Goal: Information Seeking & Learning: Learn about a topic

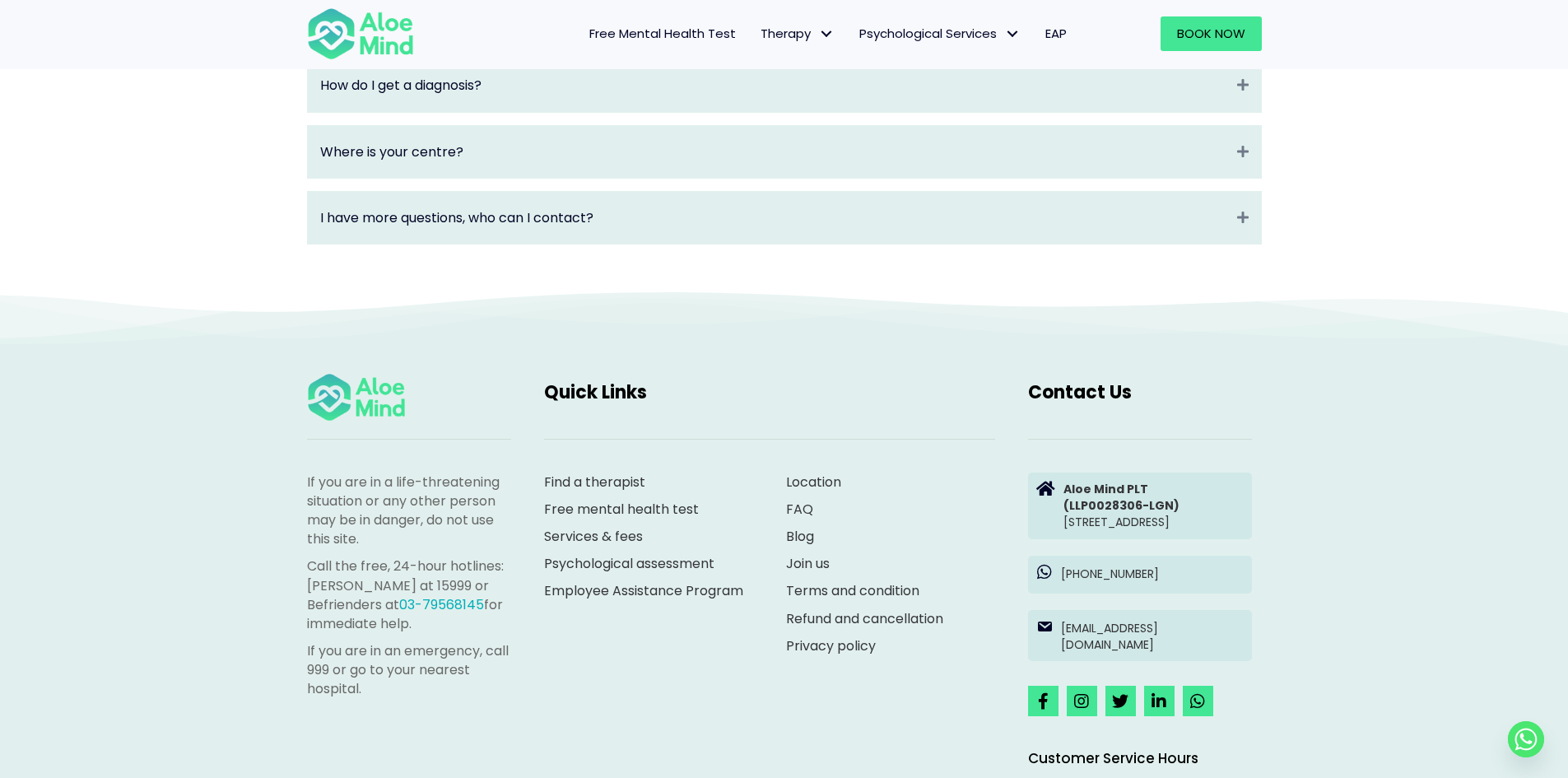
scroll to position [2411, 0]
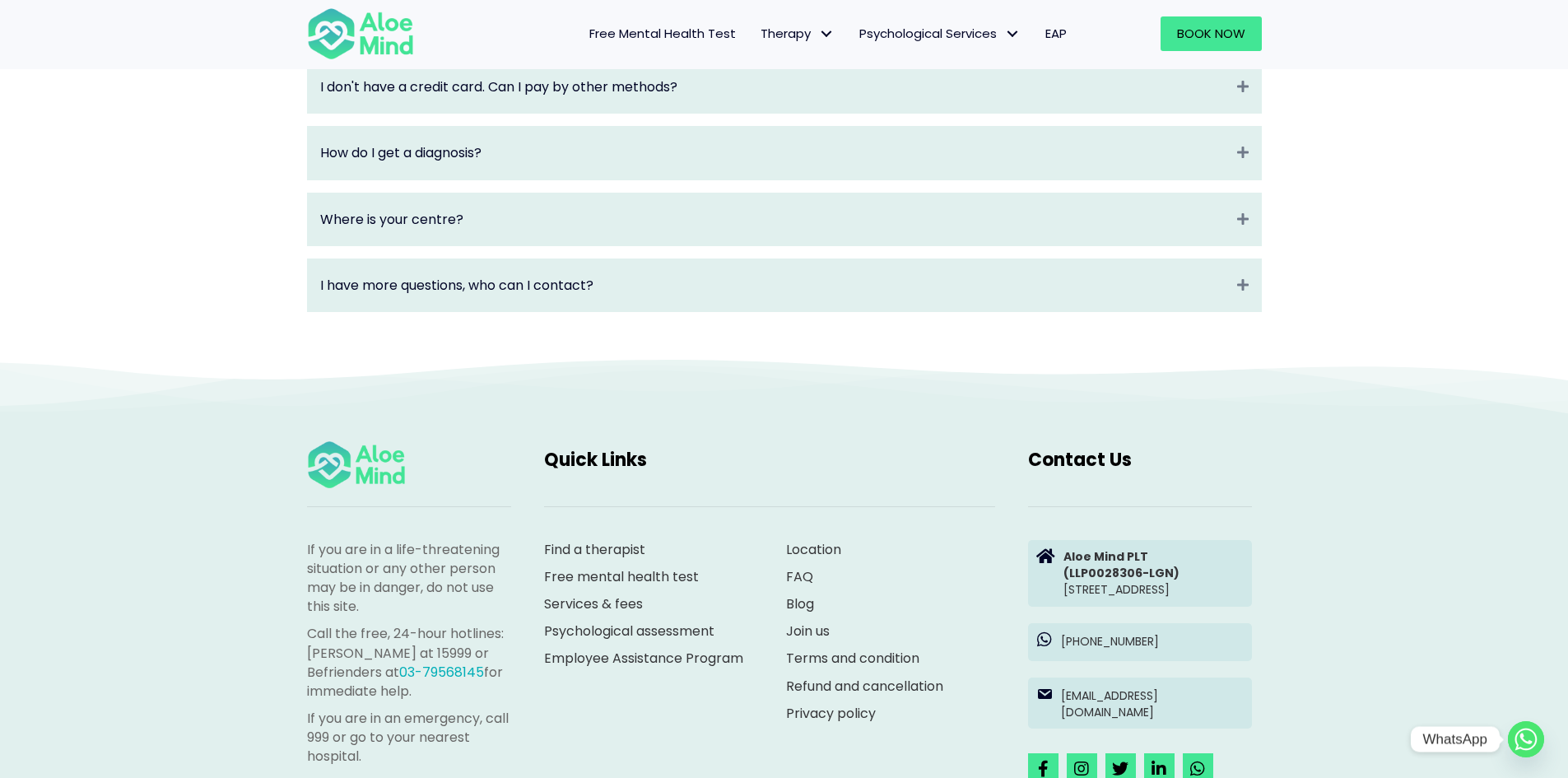
click at [1532, 740] on circle "Whatsapp" at bounding box center [1526, 740] width 37 height 37
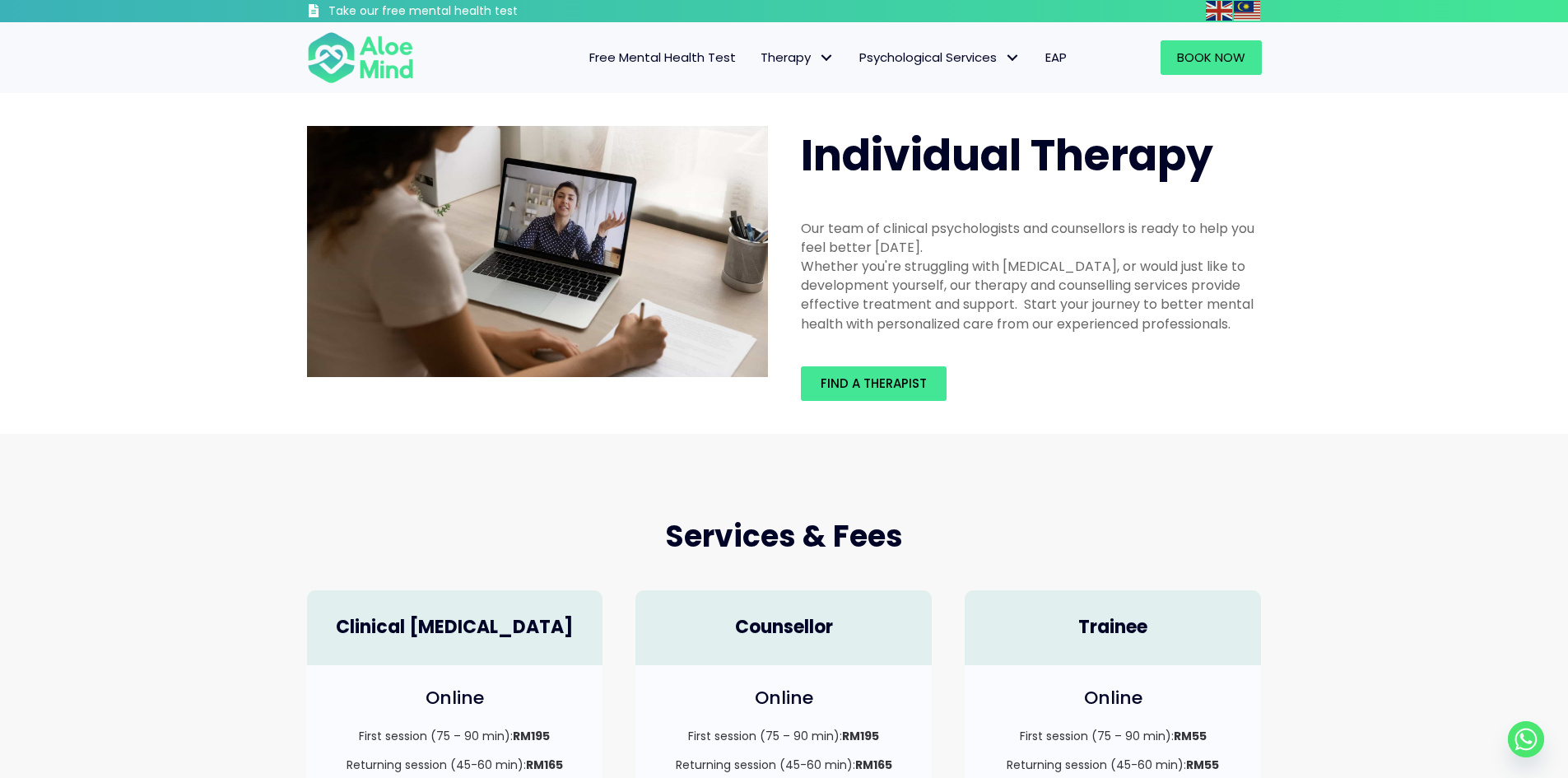
scroll to position [0, 0]
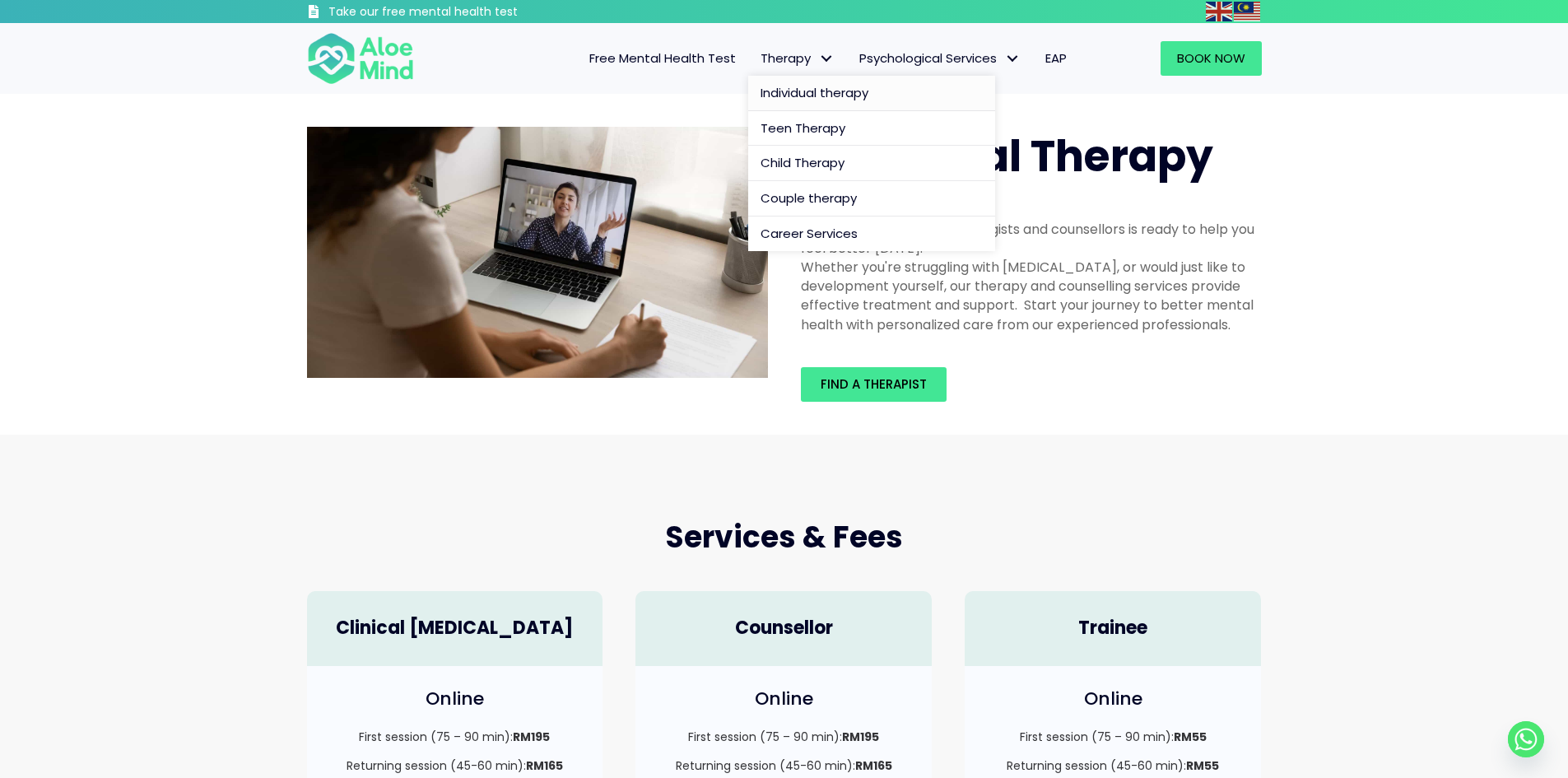
click at [812, 90] on span "Individual therapy" at bounding box center [815, 92] width 108 height 17
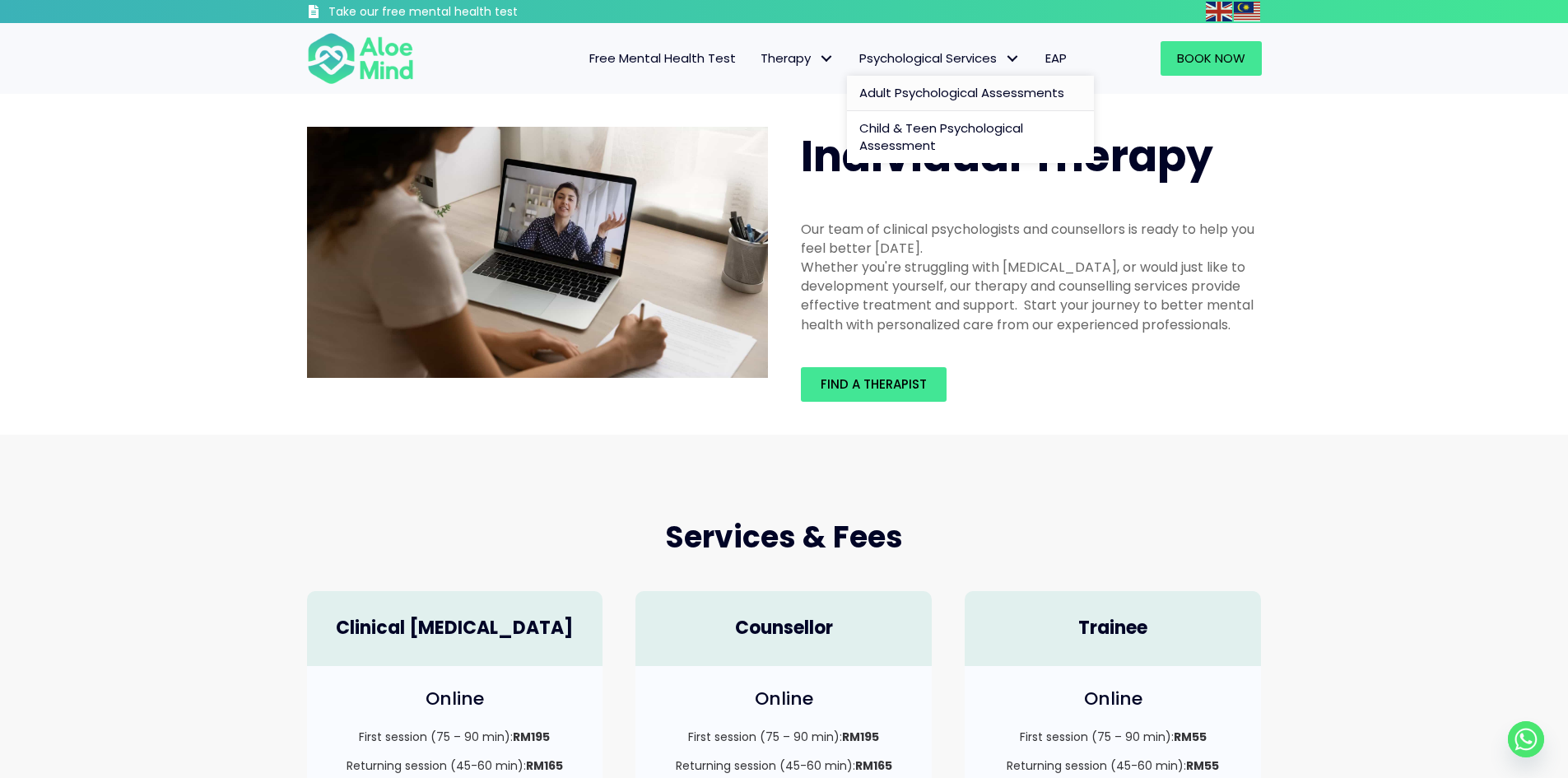
click at [1006, 91] on span "Adult Psychological Assessments" at bounding box center [962, 92] width 205 height 17
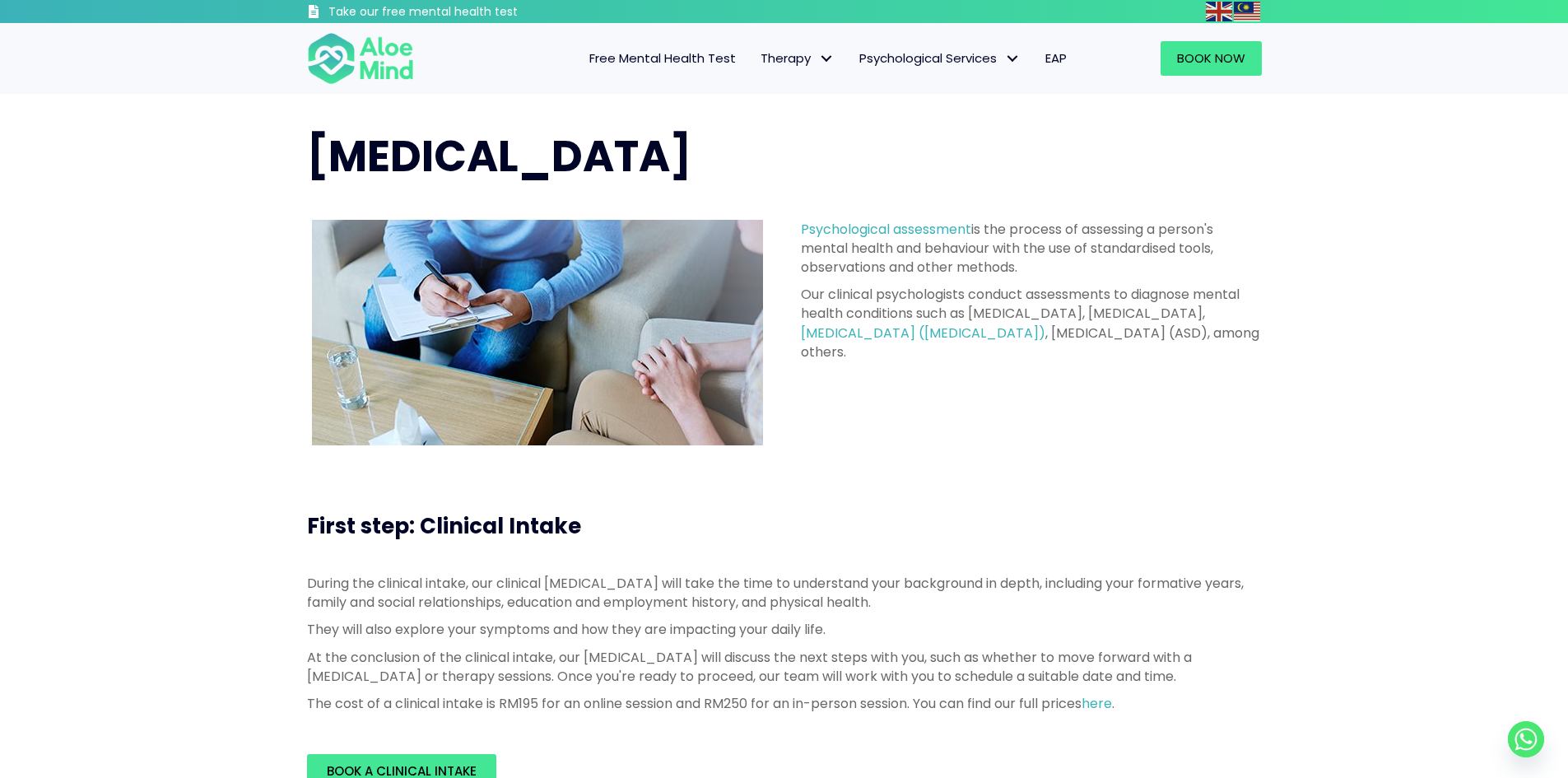
click at [650, 73] on link "Free Mental Health Test" at bounding box center [662, 59] width 171 height 35
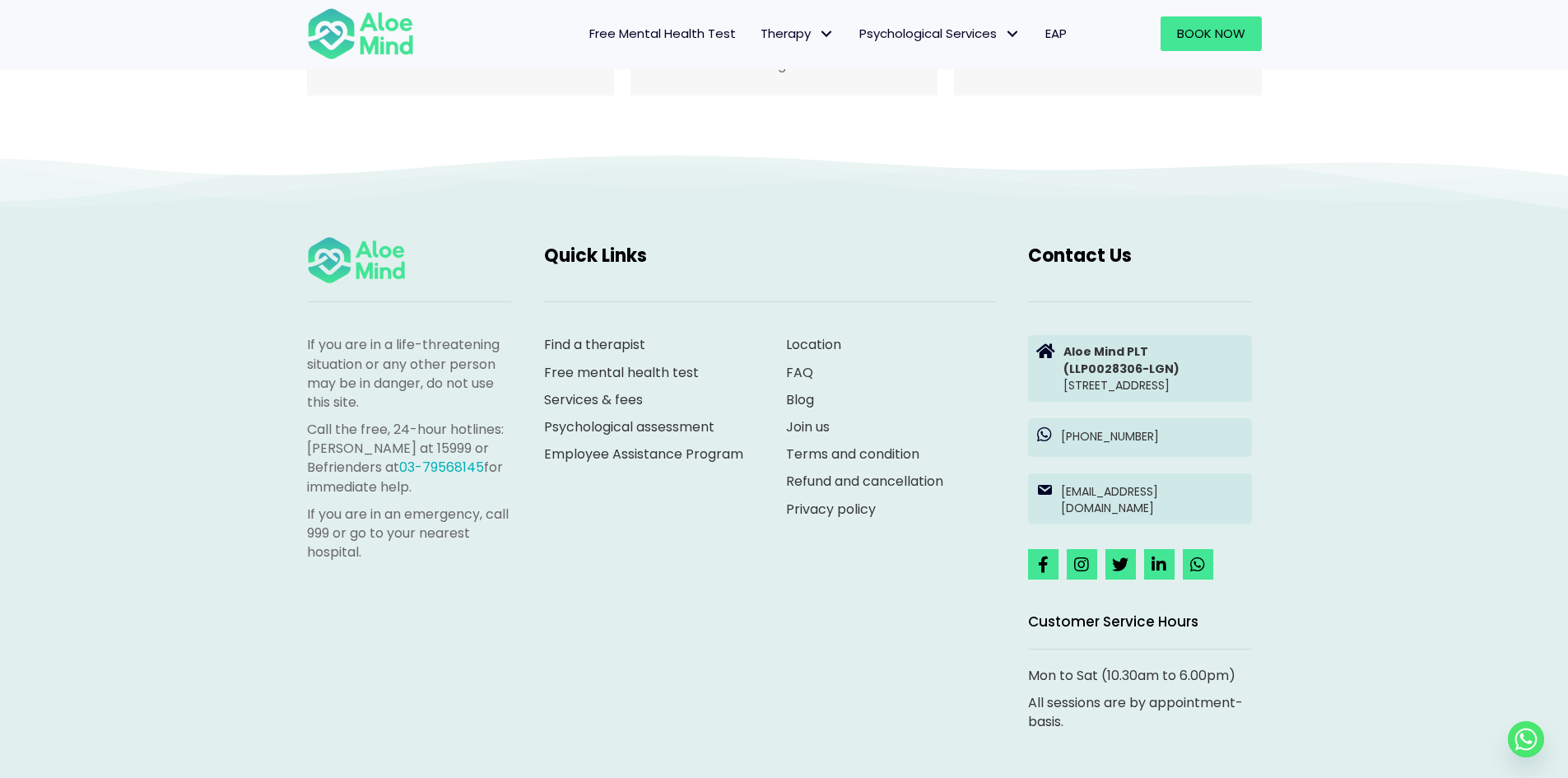
scroll to position [3496, 0]
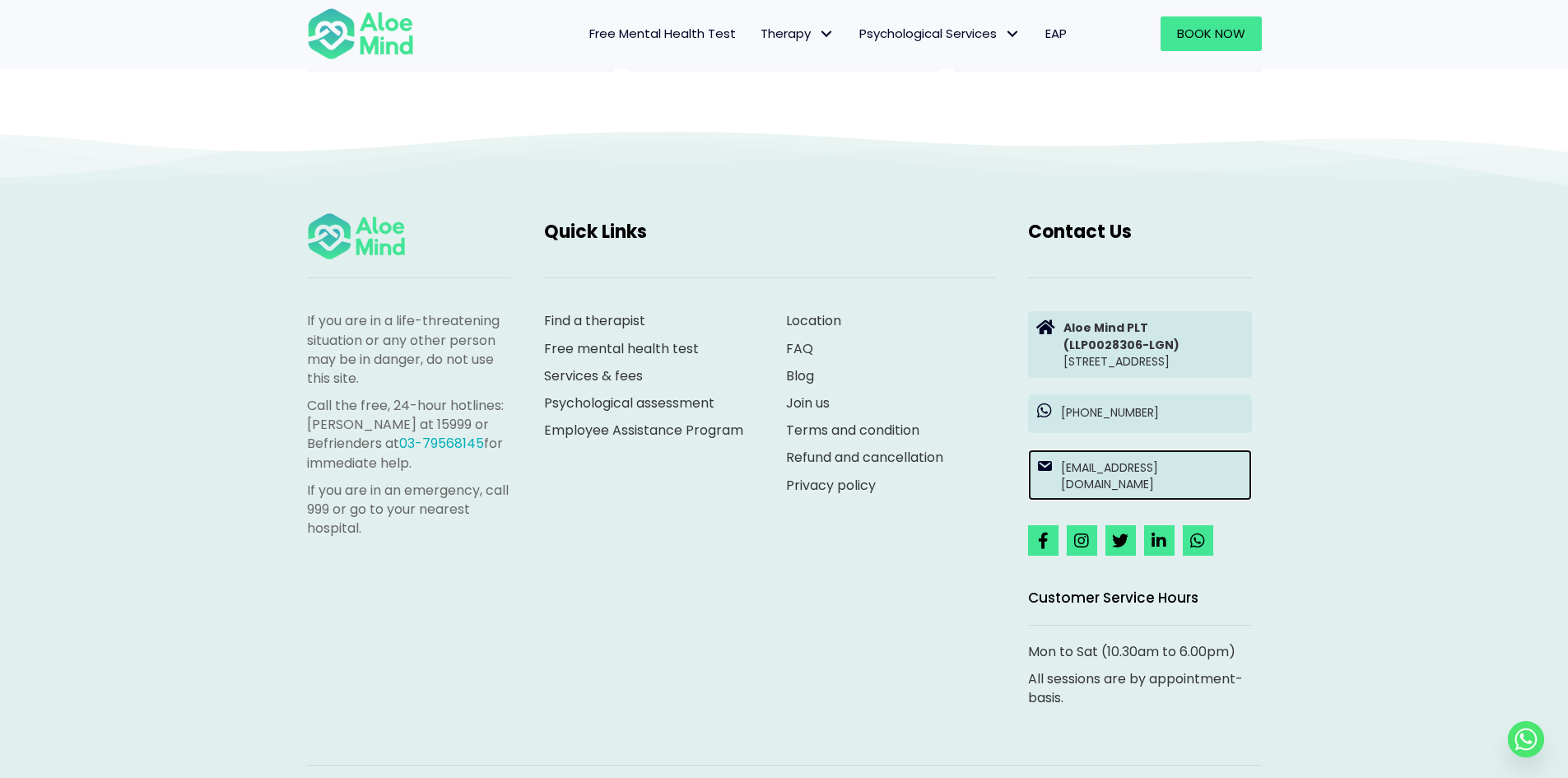
click at [1117, 459] on p "[EMAIL_ADDRESS][DOMAIN_NAME]" at bounding box center [1152, 475] width 183 height 34
click at [364, 24] on img at bounding box center [360, 33] width 107 height 54
